Goal: Task Accomplishment & Management: Complete application form

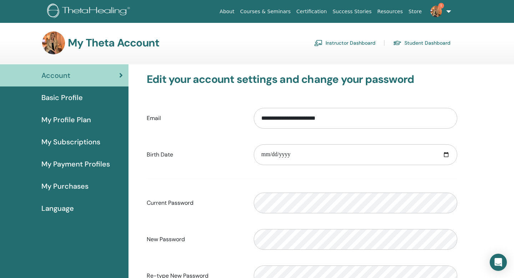
click at [345, 40] on link "Instructor Dashboard" at bounding box center [344, 42] width 61 height 11
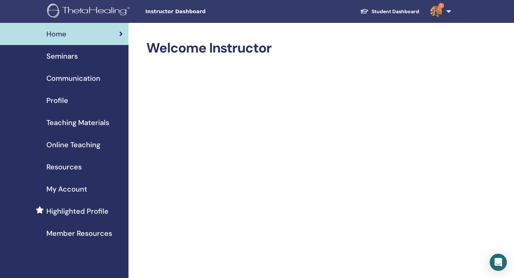
click at [65, 59] on span "Seminars" at bounding box center [61, 56] width 31 height 11
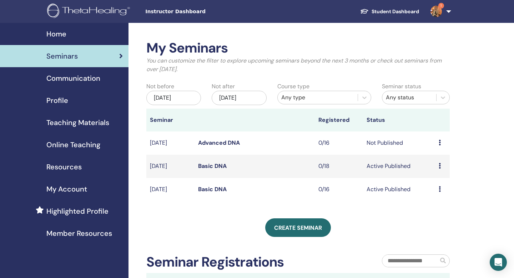
click at [440, 139] on div "Preview Edit Attendees Cancel" at bounding box center [442, 143] width 7 height 9
click at [413, 210] on div "My Seminars You can customize the filter to explore upcoming seminars beyond th…" at bounding box center [298, 168] width 304 height 256
click at [441, 142] on div "Preview Edit Attendees Cancel" at bounding box center [442, 143] width 7 height 9
click at [396, 145] on td "Not Published" at bounding box center [399, 142] width 72 height 23
click at [440, 139] on div "Preview Edit Attendees Cancel" at bounding box center [442, 143] width 7 height 9
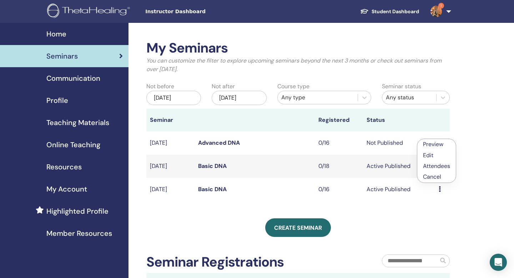
click at [430, 158] on link "Edit" at bounding box center [428, 154] width 10 height 7
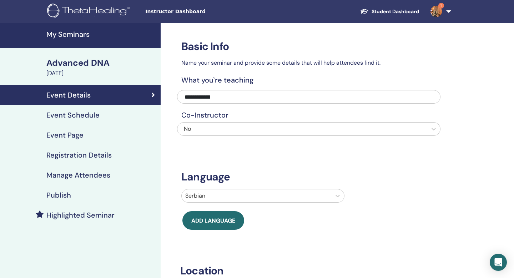
click at [72, 194] on div "Publish" at bounding box center [80, 195] width 149 height 9
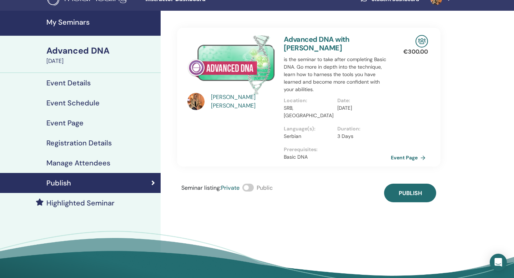
scroll to position [12, 0]
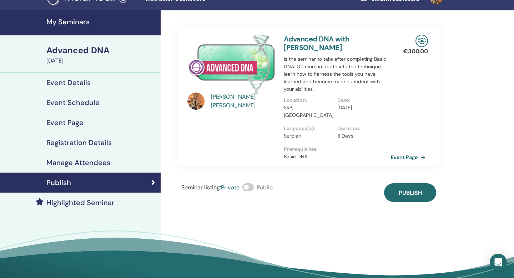
click at [251, 183] on span at bounding box center [247, 187] width 11 height 8
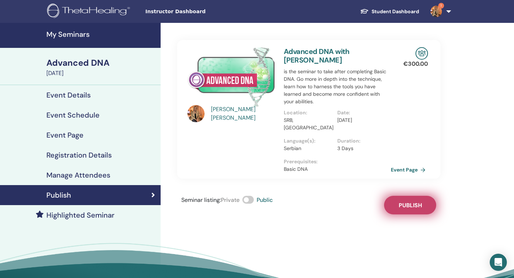
click at [415, 201] on span "Publish" at bounding box center [410, 204] width 23 height 7
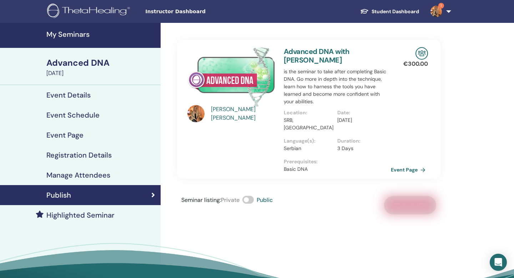
click at [78, 31] on h4 "My Seminars" at bounding box center [101, 34] width 110 height 9
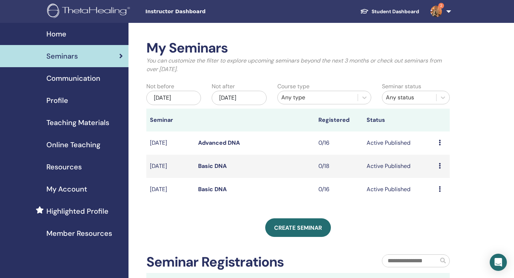
click at [209, 166] on link "Basic DNA" at bounding box center [212, 165] width 29 height 7
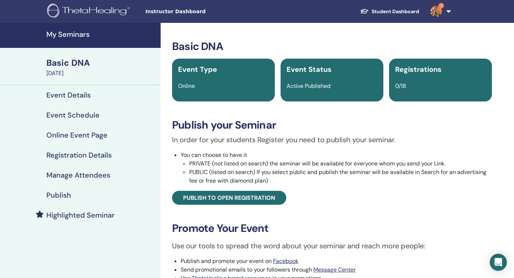
click at [64, 193] on h4 "Publish" at bounding box center [58, 195] width 25 height 9
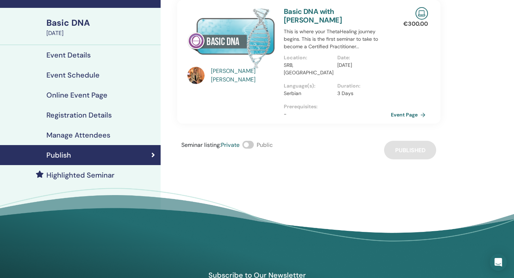
scroll to position [45, 0]
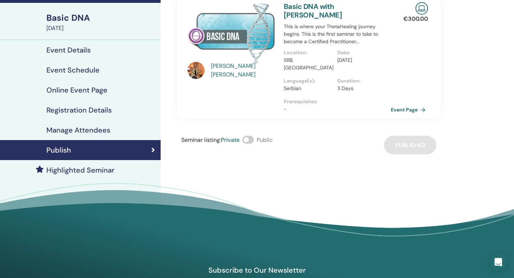
click at [250, 136] on span at bounding box center [247, 140] width 11 height 8
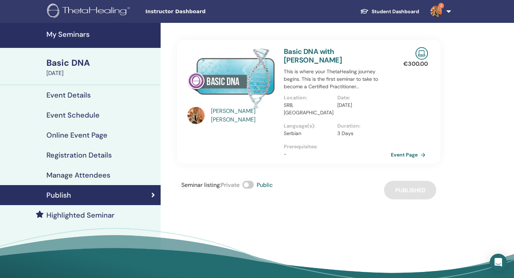
click at [70, 34] on h4 "My Seminars" at bounding box center [101, 34] width 110 height 9
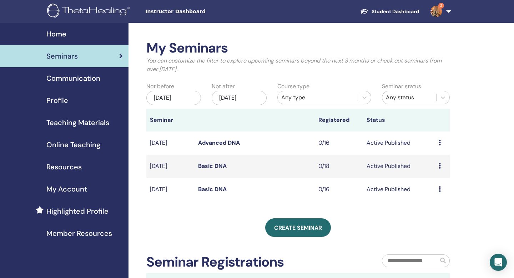
click at [210, 193] on link "Basic DNA" at bounding box center [212, 188] width 29 height 7
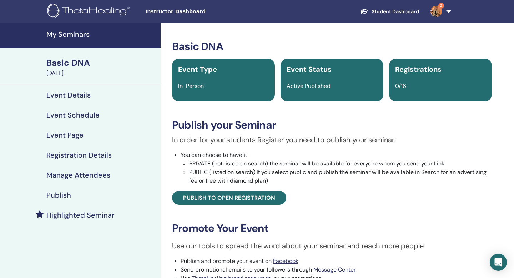
click at [66, 192] on h4 "Publish" at bounding box center [58, 195] width 25 height 9
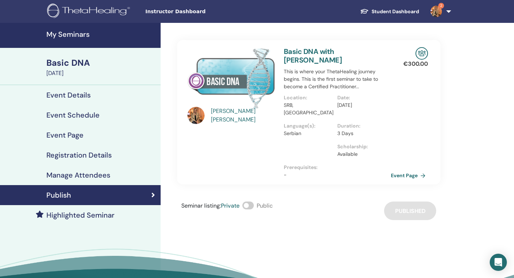
click at [245, 201] on span at bounding box center [247, 205] width 11 height 8
click at [299, 51] on link "Basic DNA with Isidora Jovanovic" at bounding box center [313, 56] width 58 height 18
click at [450, 12] on link "2" at bounding box center [439, 11] width 29 height 23
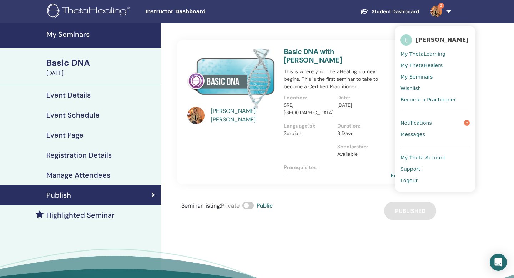
click at [424, 156] on span "My Theta Account" at bounding box center [423, 157] width 45 height 6
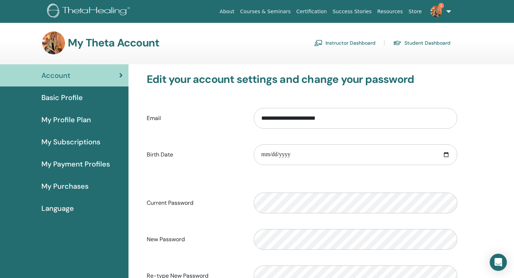
click at [69, 120] on span "My Profile Plan" at bounding box center [66, 119] width 50 height 11
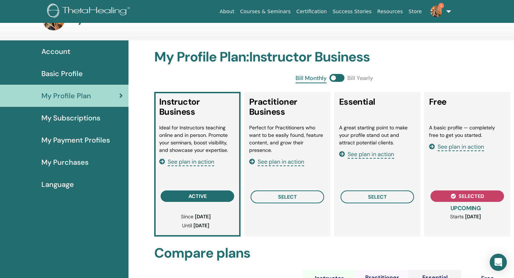
scroll to position [32, 0]
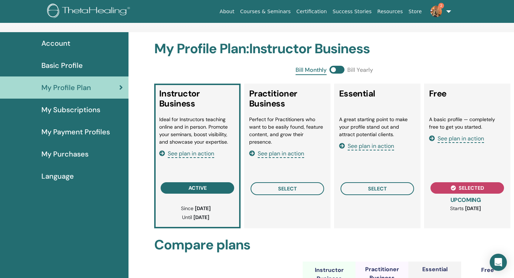
click at [338, 68] on span at bounding box center [337, 70] width 15 height 8
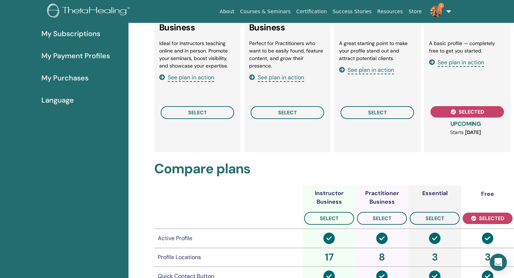
scroll to position [0, 0]
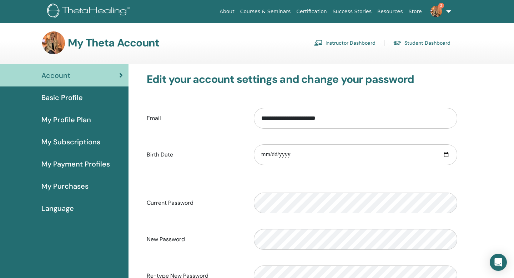
click at [449, 11] on link "2" at bounding box center [439, 11] width 29 height 23
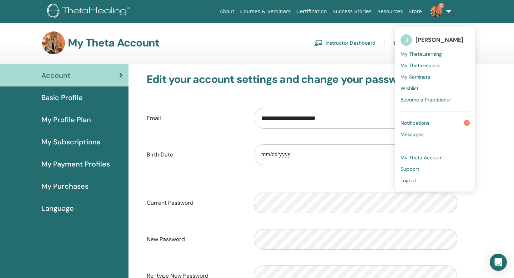
click at [417, 158] on span "My Theta Account" at bounding box center [422, 157] width 42 height 6
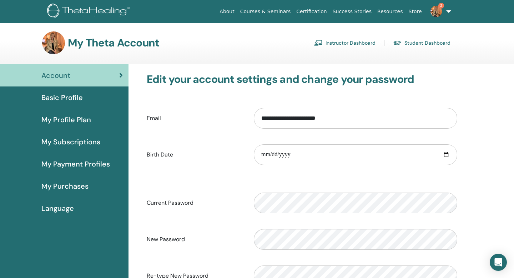
click at [84, 164] on span "My Payment Profiles" at bounding box center [75, 164] width 69 height 11
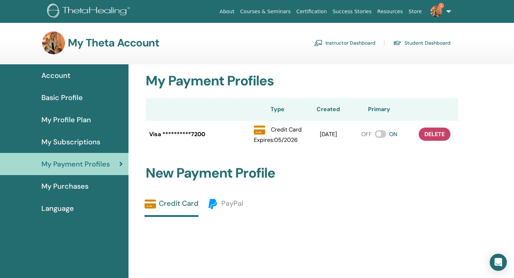
click at [84, 137] on span "My Subscriptions" at bounding box center [70, 141] width 59 height 11
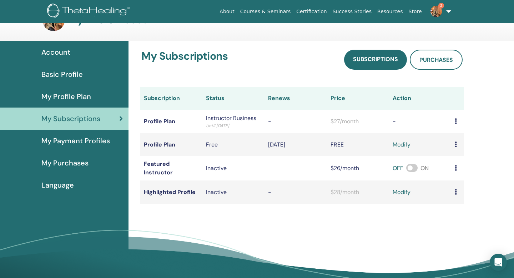
scroll to position [32, 0]
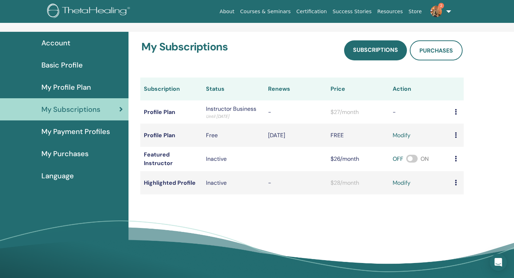
click at [64, 85] on span "My Profile Plan" at bounding box center [66, 87] width 50 height 11
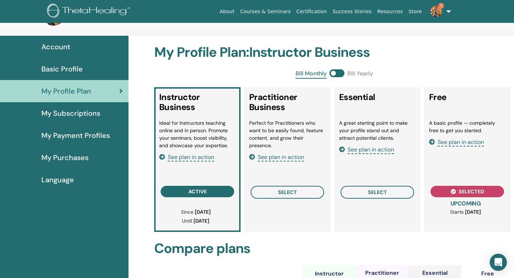
scroll to position [49, 0]
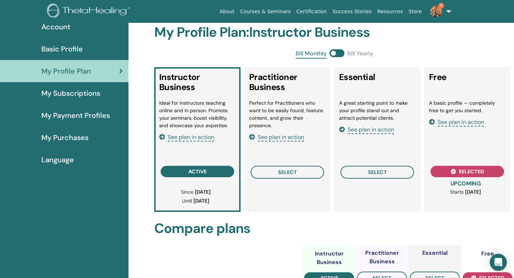
click at [77, 134] on span "My Purchases" at bounding box center [64, 137] width 47 height 11
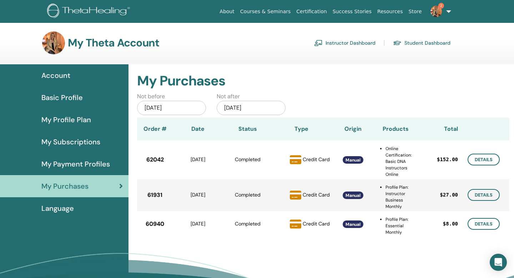
click at [59, 73] on span "Account" at bounding box center [55, 75] width 29 height 11
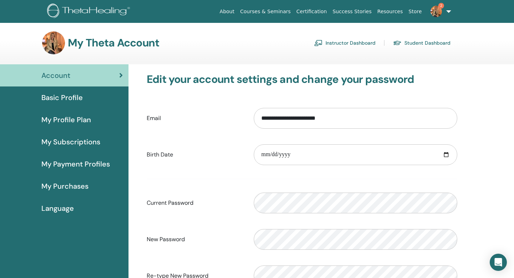
click at [448, 11] on link "2" at bounding box center [439, 11] width 29 height 23
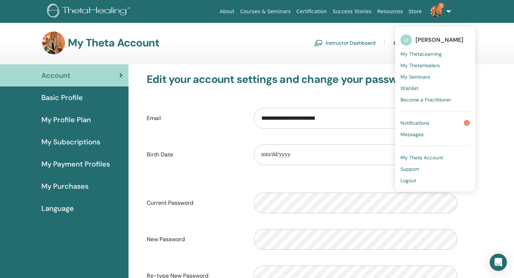
click at [419, 121] on span "Notifications" at bounding box center [415, 123] width 29 height 6
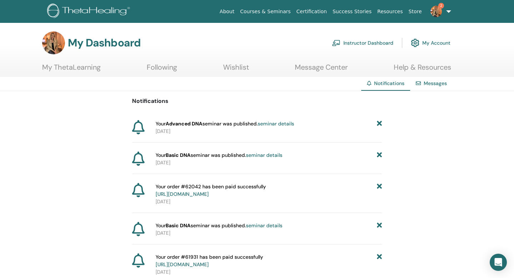
click at [282, 125] on link "seminar details" at bounding box center [276, 123] width 36 height 6
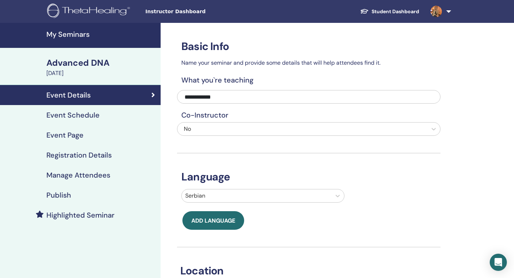
click at [75, 135] on h4 "Event Page" at bounding box center [64, 135] width 37 height 9
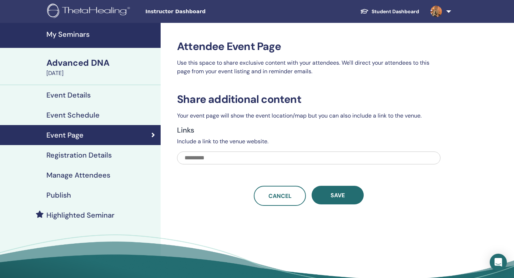
click at [219, 156] on input "text" at bounding box center [309, 157] width 264 height 13
click at [210, 140] on p "Include a link to the venue website." at bounding box center [309, 141] width 264 height 9
click at [231, 119] on p "Your event page will show the event location/map but you can also include a lin…" at bounding box center [309, 115] width 264 height 9
click at [312, 132] on h4 "Links" at bounding box center [309, 130] width 264 height 9
click at [98, 149] on link "Registration Details" at bounding box center [80, 155] width 161 height 20
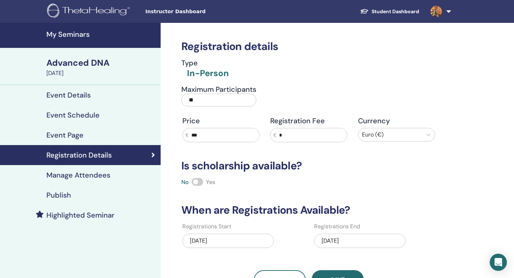
click at [70, 168] on link "Manage Attendees" at bounding box center [80, 175] width 161 height 20
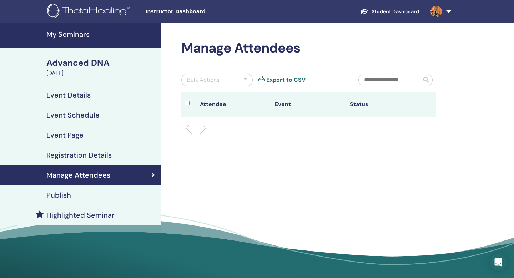
click at [109, 186] on link "Publish" at bounding box center [80, 195] width 161 height 20
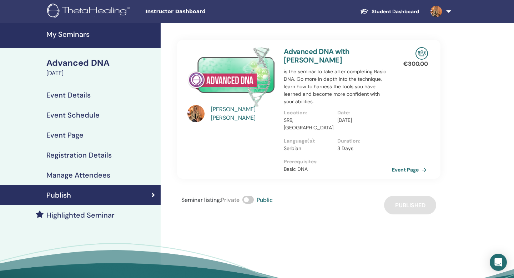
click at [409, 164] on link "Event Page" at bounding box center [410, 169] width 37 height 11
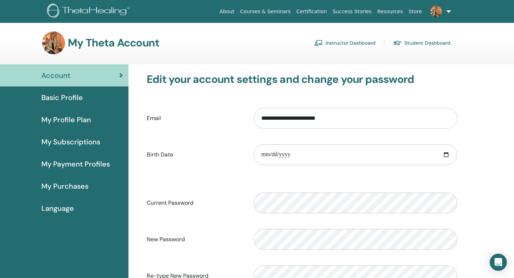
click at [344, 41] on link "Instructor Dashboard" at bounding box center [344, 42] width 61 height 11
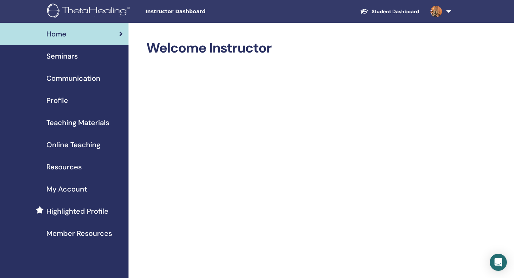
click at [80, 54] on div "Seminars" at bounding box center [64, 56] width 117 height 11
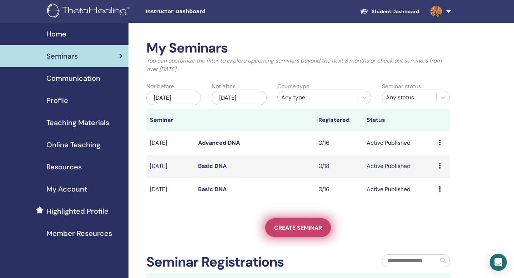
click at [290, 231] on span "Create seminar" at bounding box center [298, 227] width 48 height 7
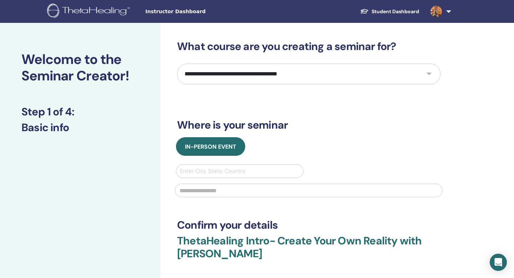
click at [260, 77] on select "**********" at bounding box center [309, 74] width 264 height 21
select select "**"
click at [177, 64] on select "**********" at bounding box center [309, 74] width 264 height 21
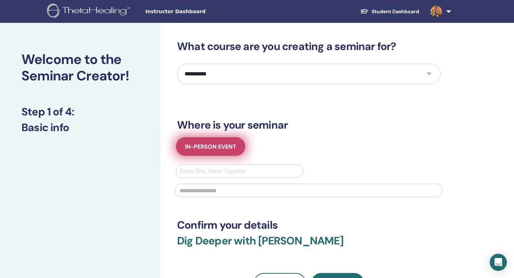
click at [220, 144] on span "In-Person Event" at bounding box center [210, 146] width 51 height 7
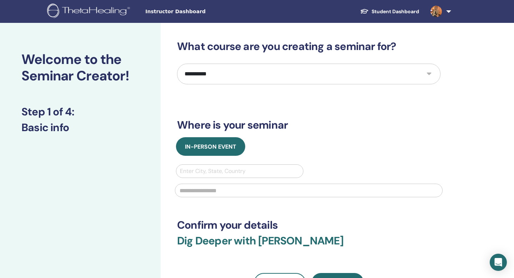
scroll to position [20, 0]
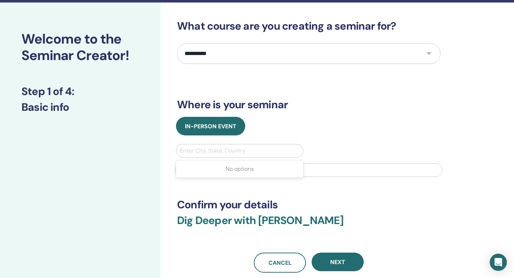
click at [251, 146] on div at bounding box center [240, 151] width 120 height 10
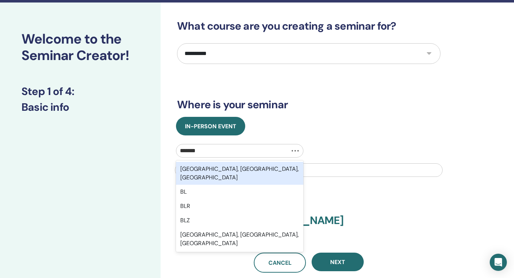
type input "********"
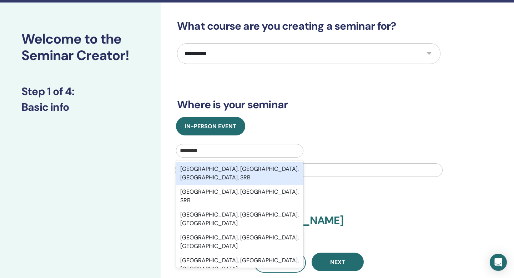
click at [240, 169] on div "[GEOGRAPHIC_DATA], [GEOGRAPHIC_DATA], [GEOGRAPHIC_DATA], SRB" at bounding box center [239, 173] width 127 height 23
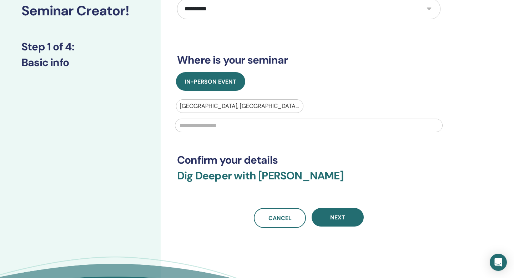
scroll to position [67, 0]
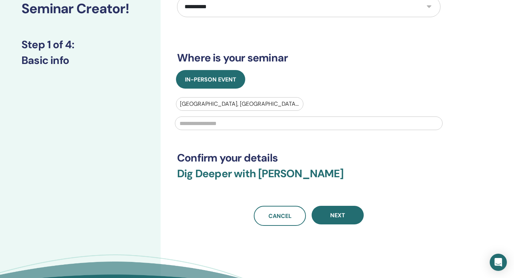
click at [239, 120] on input "text" at bounding box center [309, 123] width 268 height 14
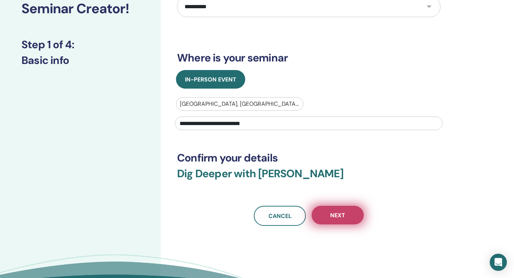
type input "**********"
click at [336, 209] on button "Next" at bounding box center [338, 215] width 52 height 19
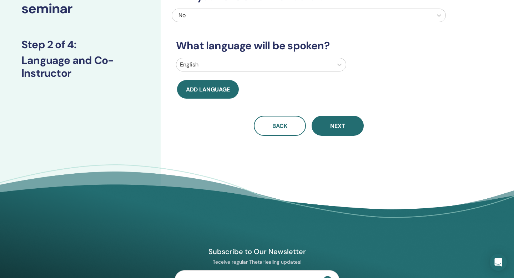
scroll to position [0, 0]
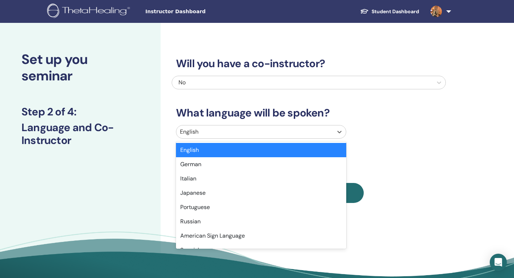
click at [213, 134] on div at bounding box center [255, 132] width 150 height 10
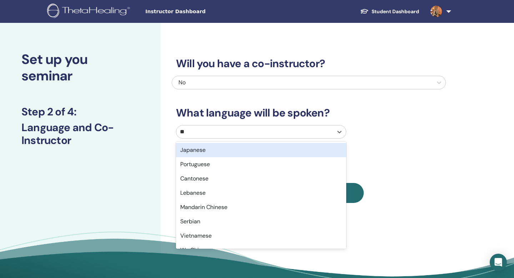
type input "***"
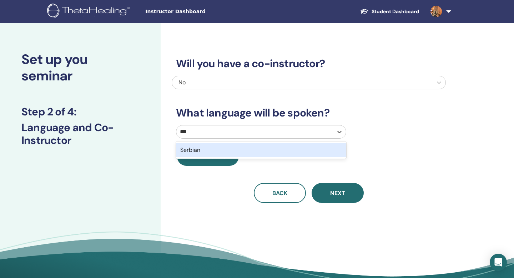
click at [213, 147] on div "Serbian" at bounding box center [261, 150] width 170 height 14
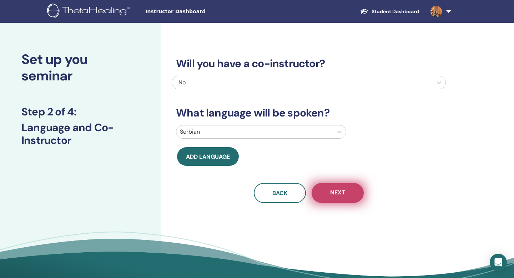
click at [340, 192] on span "Next" at bounding box center [337, 193] width 15 height 9
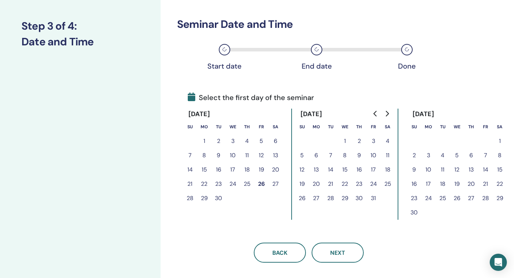
scroll to position [86, 0]
click at [343, 250] on span "Next" at bounding box center [337, 252] width 15 height 7
click at [383, 114] on button "Go to next month" at bounding box center [386, 113] width 11 height 14
click at [387, 112] on icon "Go to next month" at bounding box center [387, 113] width 6 height 6
click at [389, 110] on icon "Go to next month" at bounding box center [387, 113] width 6 height 6
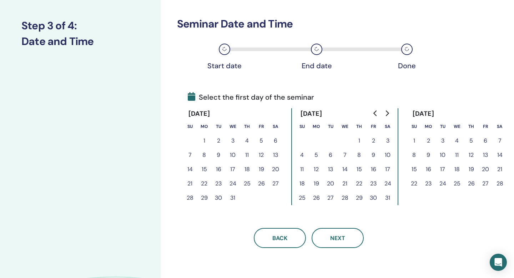
click at [275, 154] on button "13" at bounding box center [276, 155] width 14 height 14
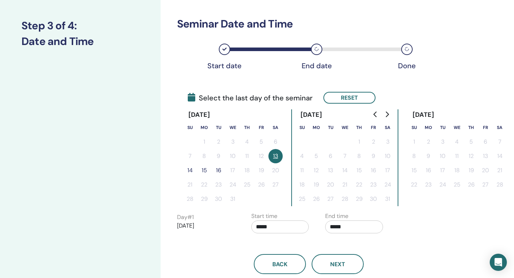
click at [205, 169] on button "15" at bounding box center [204, 170] width 14 height 14
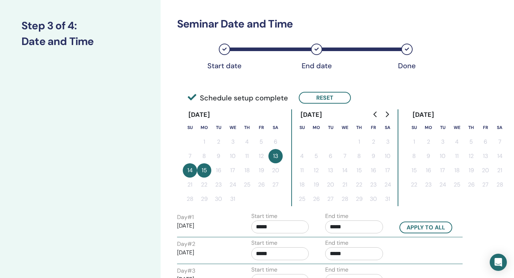
click at [277, 155] on button "13" at bounding box center [276, 156] width 14 height 14
click at [190, 173] on button "14" at bounding box center [190, 170] width 14 height 14
click at [273, 156] on button "13" at bounding box center [276, 156] width 14 height 14
click at [207, 168] on button "15" at bounding box center [204, 170] width 14 height 14
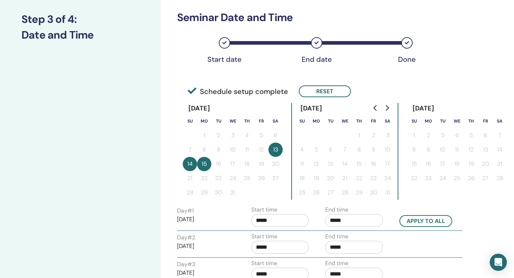
scroll to position [93, 0]
click at [277, 152] on button "13" at bounding box center [276, 149] width 14 height 14
click at [326, 91] on button "Reset" at bounding box center [325, 91] width 52 height 12
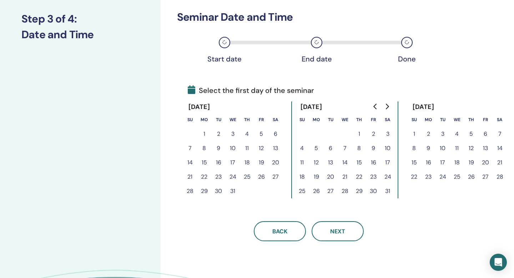
click at [277, 147] on button "13" at bounding box center [276, 148] width 14 height 14
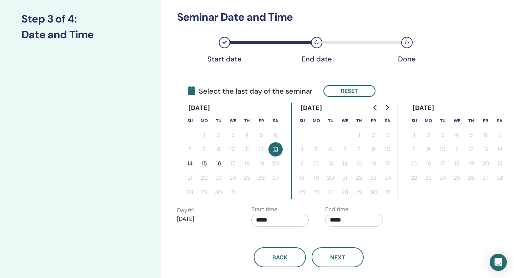
click at [191, 162] on button "14" at bounding box center [190, 163] width 14 height 14
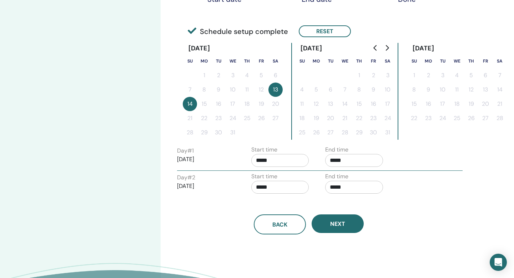
scroll to position [153, 0]
click at [278, 160] on input "*****" at bounding box center [280, 160] width 58 height 13
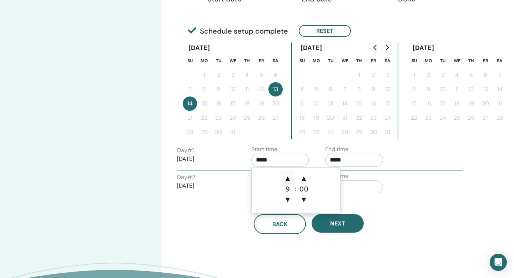
click at [289, 177] on span "▲" at bounding box center [288, 178] width 14 height 14
type input "*****"
click at [352, 160] on input "*****" at bounding box center [354, 160] width 58 height 13
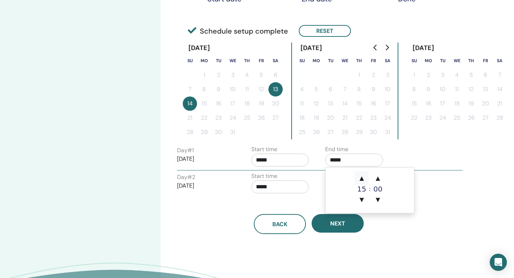
click at [365, 175] on span "▲" at bounding box center [362, 178] width 14 height 14
type input "*****"
click at [288, 186] on input "*****" at bounding box center [280, 186] width 58 height 13
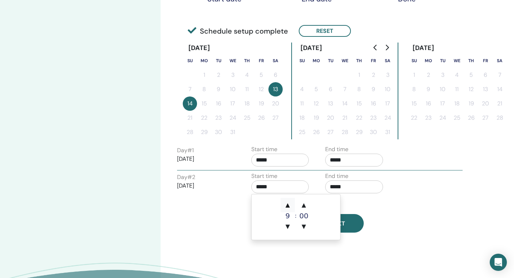
click at [289, 205] on span "▲" at bounding box center [288, 205] width 14 height 14
type input "*****"
click at [343, 187] on input "*****" at bounding box center [354, 186] width 58 height 13
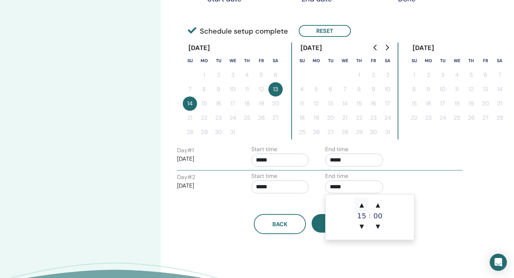
click at [363, 203] on span "▲" at bounding box center [362, 205] width 14 height 14
type input "*****"
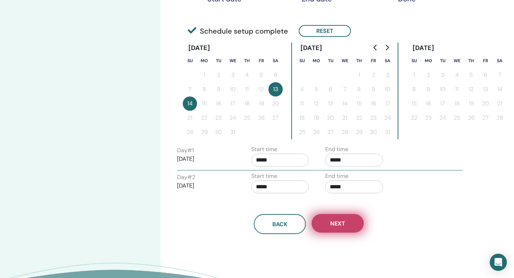
click at [323, 223] on button "Next" at bounding box center [338, 223] width 52 height 19
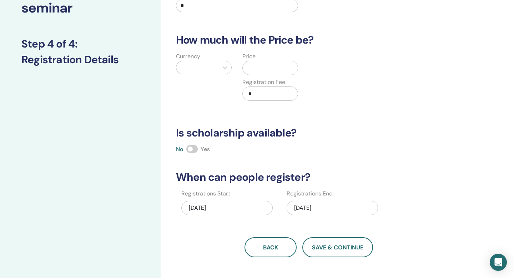
scroll to position [67, 0]
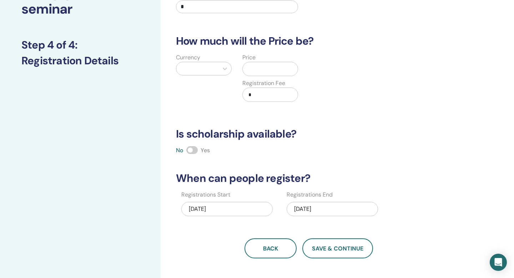
click at [312, 211] on div "12/14/2025" at bounding box center [332, 209] width 91 height 14
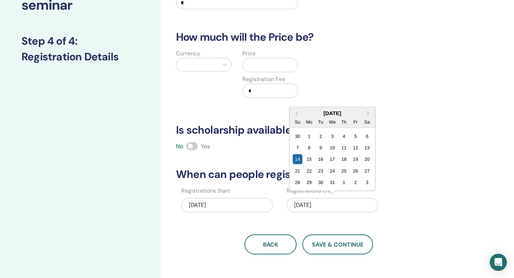
scroll to position [74, 0]
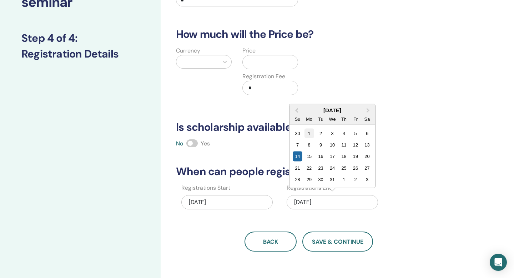
click at [309, 133] on div "1" at bounding box center [309, 133] width 10 height 10
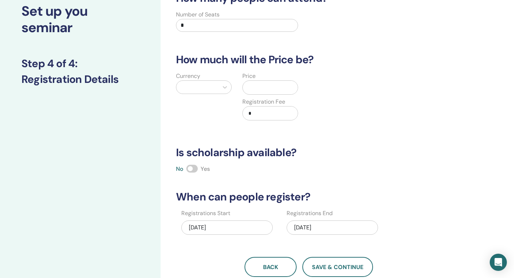
scroll to position [0, 0]
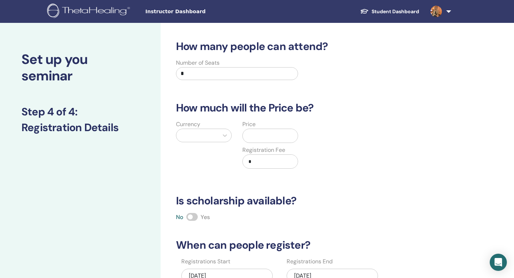
click at [215, 136] on div at bounding box center [197, 135] width 42 height 13
type input "***"
click at [206, 152] on div "Euro (€)" at bounding box center [204, 153] width 56 height 14
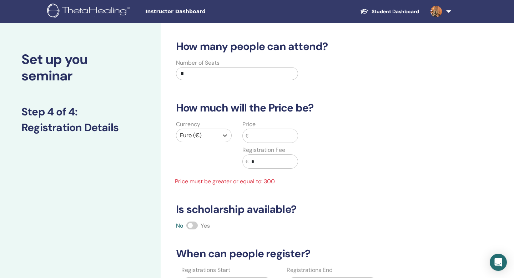
click at [270, 137] on input "text" at bounding box center [273, 136] width 49 height 14
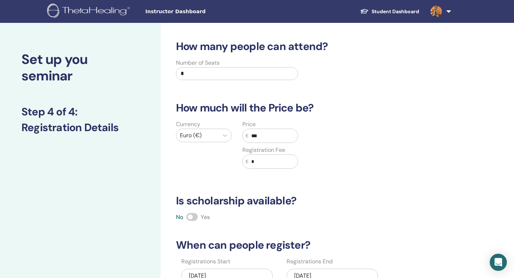
type input "***"
click at [316, 171] on div "Currency Euro (€) Price € *** Registration Fee € *" at bounding box center [303, 148] width 274 height 57
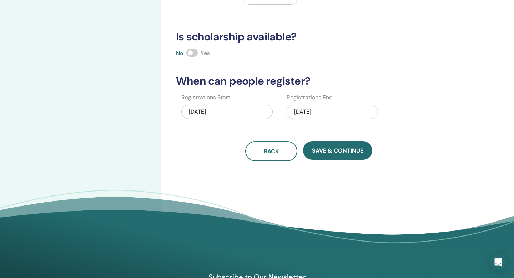
scroll to position [164, 0]
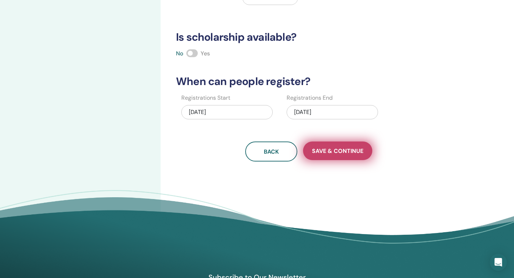
click at [339, 148] on span "Save & Continue" at bounding box center [337, 150] width 51 height 7
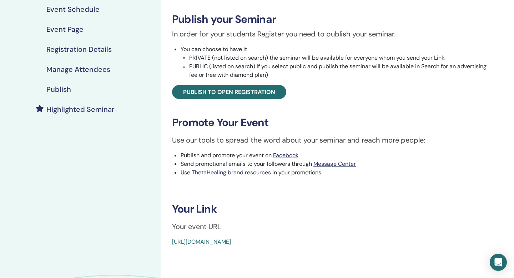
scroll to position [109, 0]
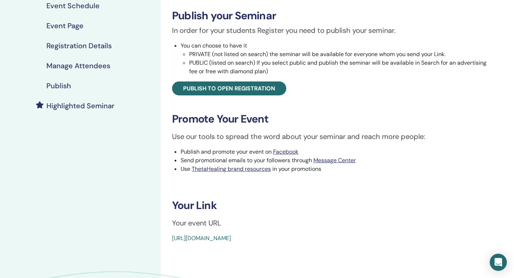
click at [231, 236] on link "[URL][DOMAIN_NAME]" at bounding box center [201, 237] width 59 height 7
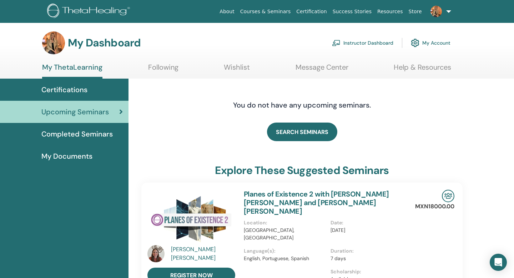
click at [448, 12] on link at bounding box center [439, 11] width 29 height 23
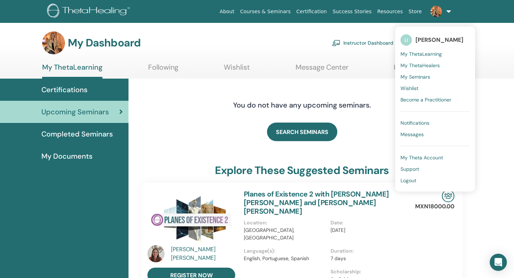
click at [73, 9] on img at bounding box center [89, 12] width 85 height 16
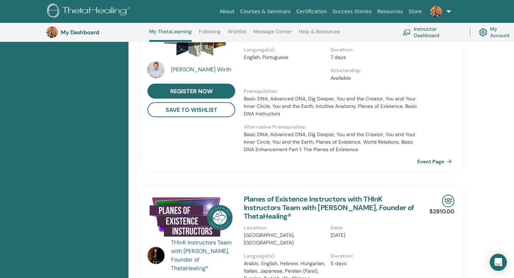
scroll to position [52, 0]
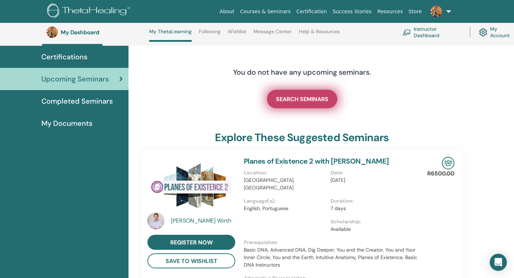
click at [292, 94] on link "SEARCH SEMINARS" at bounding box center [302, 99] width 70 height 19
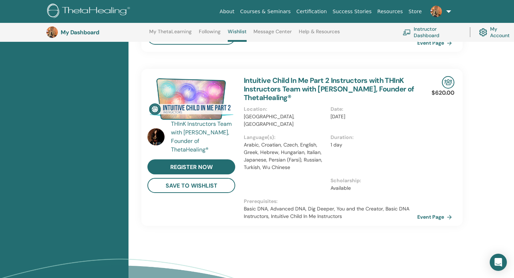
scroll to position [517, 0]
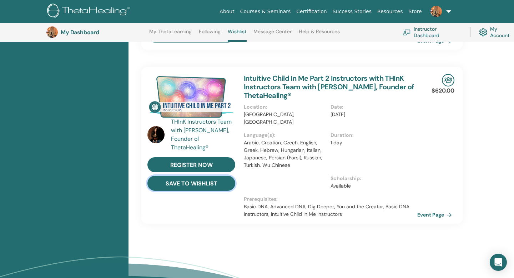
click at [207, 176] on button "save to wishlist" at bounding box center [191, 183] width 88 height 15
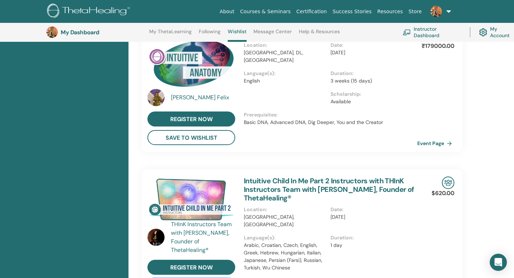
scroll to position [0, 0]
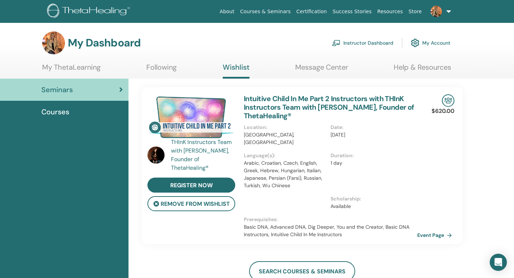
click at [73, 109] on div "Courses" at bounding box center [64, 111] width 117 height 11
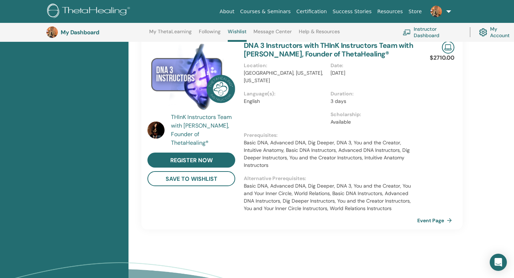
scroll to position [398, 0]
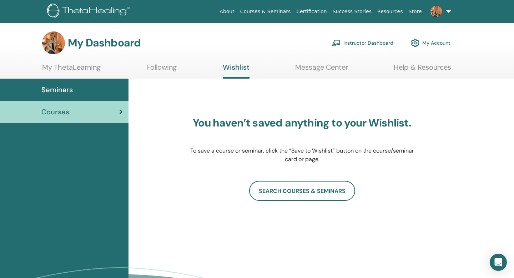
click at [324, 67] on link "Message Center" at bounding box center [321, 70] width 53 height 14
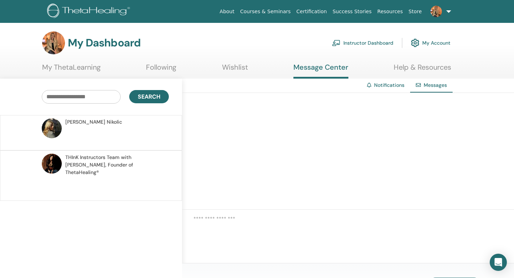
click at [75, 121] on span "[PERSON_NAME]" at bounding box center [93, 121] width 57 height 7
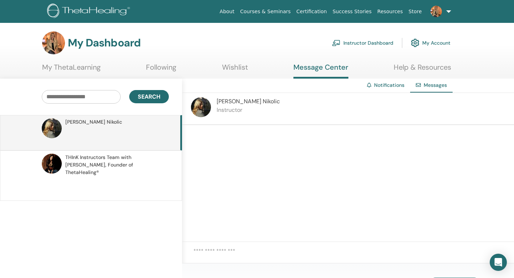
click at [82, 70] on link "My ThetaLearning" at bounding box center [71, 70] width 59 height 14
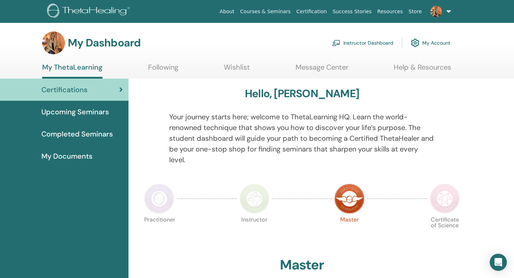
click at [450, 12] on link at bounding box center [439, 11] width 29 height 23
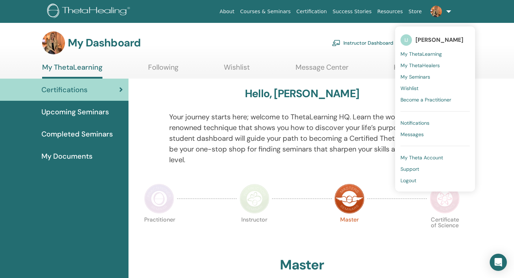
click at [481, 34] on div "My Dashboard Instructor Dashboard My Account" at bounding box center [269, 42] width 489 height 23
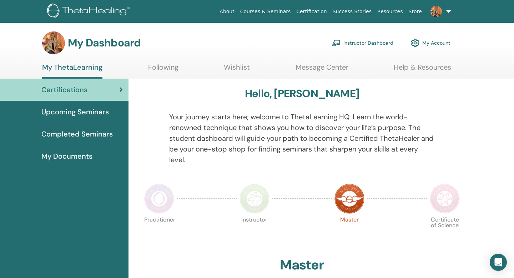
click at [437, 41] on link "My Account" at bounding box center [431, 43] width 40 height 16
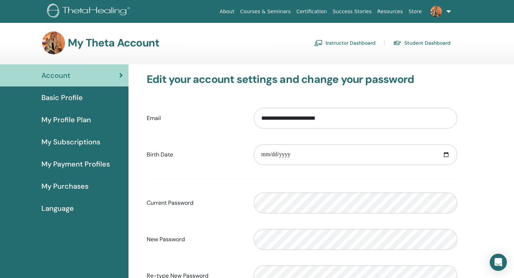
click at [427, 44] on link "Student Dashboard" at bounding box center [421, 42] width 57 height 11
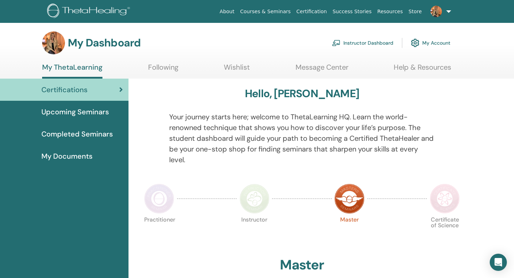
click at [364, 44] on link "Instructor Dashboard" at bounding box center [362, 43] width 61 height 16
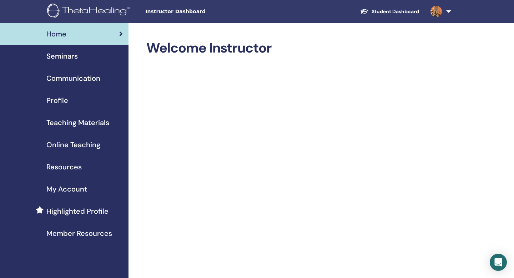
click at [62, 186] on span "My Account" at bounding box center [66, 189] width 41 height 11
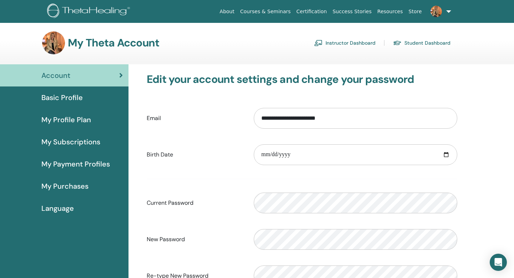
click at [94, 9] on img at bounding box center [89, 12] width 85 height 16
click at [73, 100] on span "Basic Profile" at bounding box center [61, 97] width 41 height 11
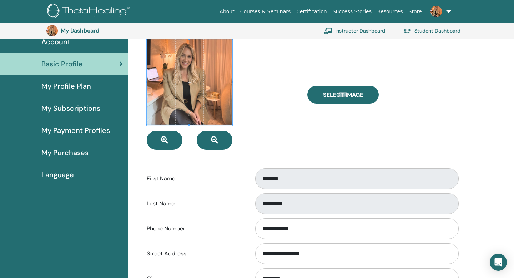
scroll to position [103, 0]
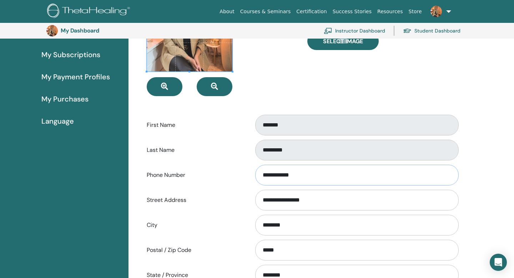
click at [306, 178] on input "**********" at bounding box center [357, 175] width 204 height 21
type input "*"
click at [222, 182] on div "Phone Number" at bounding box center [301, 175] width 321 height 24
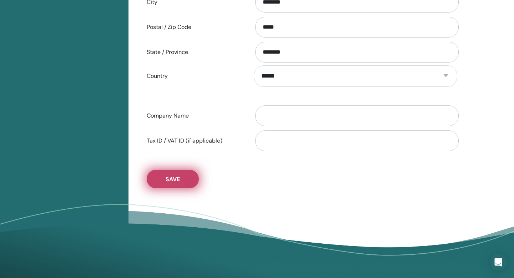
scroll to position [327, 0]
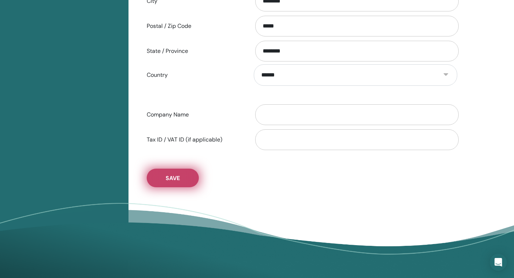
click at [182, 179] on button "Save" at bounding box center [173, 178] width 52 height 19
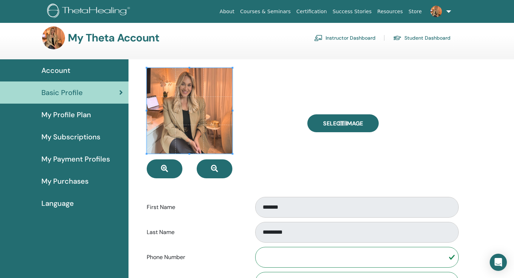
scroll to position [0, 0]
